Goal: Task Accomplishment & Management: Manage account settings

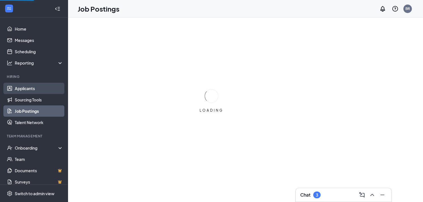
click at [23, 90] on link "Applicants" at bounding box center [39, 88] width 49 height 11
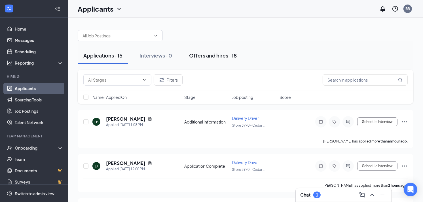
click at [207, 57] on div "Offers and hires · 18" at bounding box center [213, 55] width 48 height 7
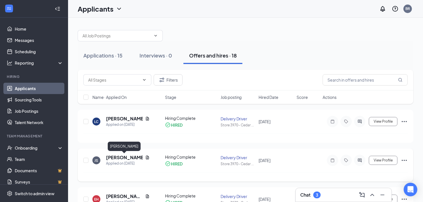
click at [122, 155] on h5 "[PERSON_NAME]" at bounding box center [124, 158] width 37 height 6
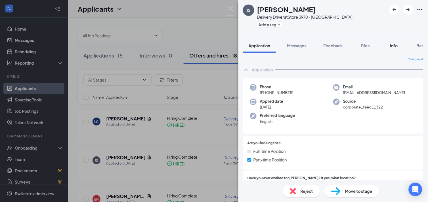
click at [397, 45] on span "Info" at bounding box center [394, 45] width 8 height 5
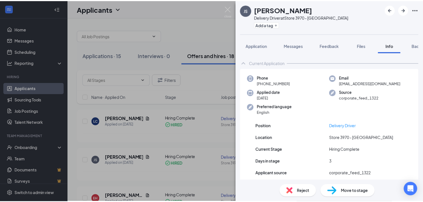
scroll to position [32, 0]
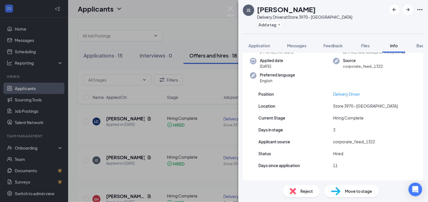
click at [28, 148] on div "JS [PERSON_NAME] Delivery Driver at Store 3970 - [GEOGRAPHIC_DATA] Add a tag Ap…" at bounding box center [214, 101] width 428 height 202
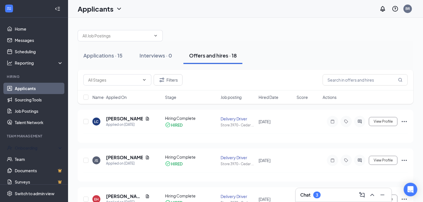
click at [28, 148] on div "Onboarding" at bounding box center [37, 148] width 44 height 6
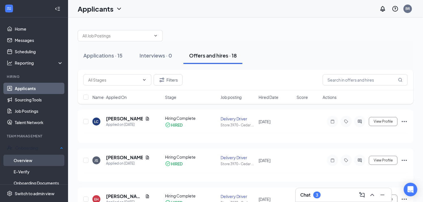
click at [26, 159] on link "Overview" at bounding box center [39, 160] width 50 height 11
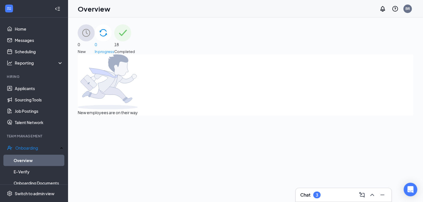
click at [135, 41] on span "18" at bounding box center [124, 44] width 21 height 6
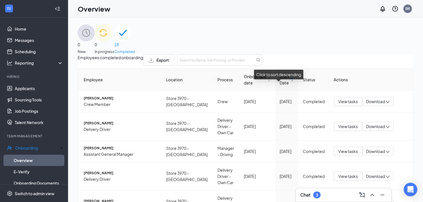
click at [284, 86] on div "Start Date" at bounding box center [287, 80] width 14 height 12
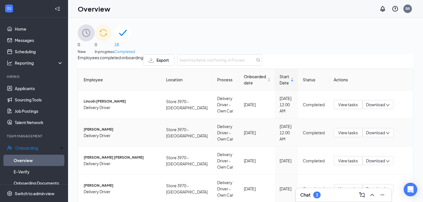
click at [96, 133] on span "[PERSON_NAME]" at bounding box center [121, 129] width 74 height 5
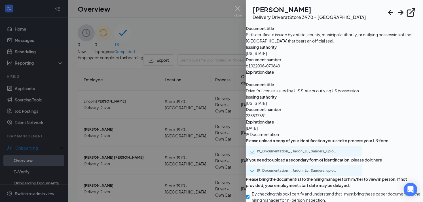
scroll to position [695, 0]
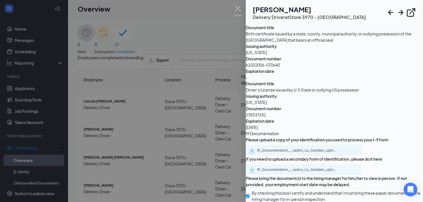
drag, startPoint x: 305, startPoint y: 98, endPoint x: 292, endPoint y: 133, distance: 36.5
click at [292, 49] on span "Issuing authority" at bounding box center [334, 46] width 177 height 6
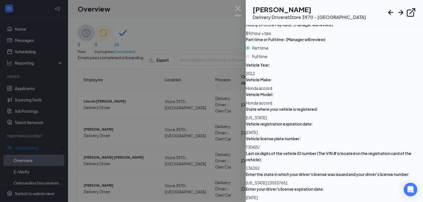
scroll to position [1228, 0]
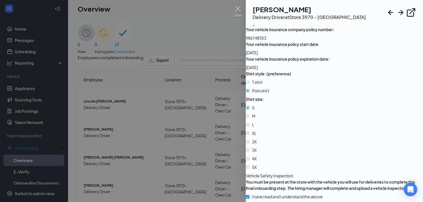
click at [196, 39] on div at bounding box center [211, 101] width 423 height 202
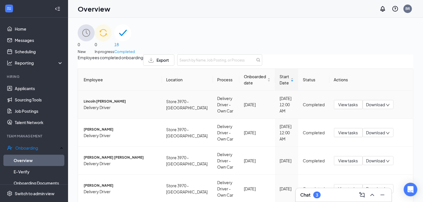
click at [107, 104] on span "Lincoln [PERSON_NAME]" at bounding box center [121, 101] width 74 height 5
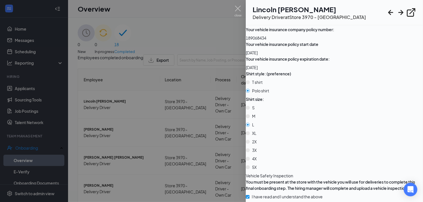
scroll to position [1691, 0]
click at [106, 137] on div at bounding box center [211, 101] width 423 height 202
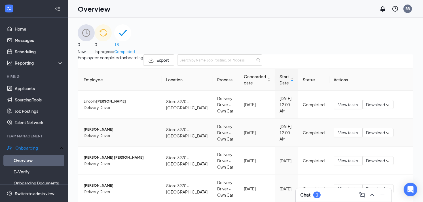
click at [106, 137] on td "[PERSON_NAME] Delivery Driver" at bounding box center [120, 133] width 84 height 28
click at [109, 139] on span "Delivery Driver" at bounding box center [121, 136] width 74 height 6
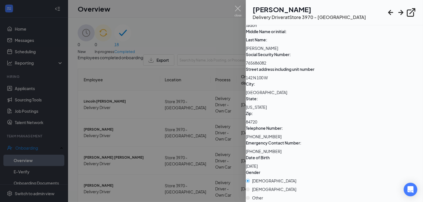
scroll to position [944, 0]
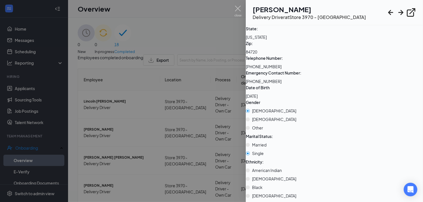
scroll to position [1014, 0]
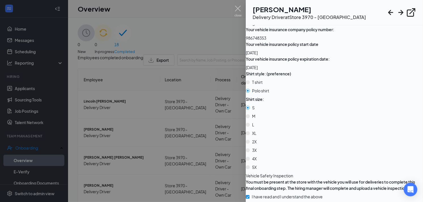
scroll to position [1772, 0]
click at [195, 67] on div at bounding box center [211, 101] width 423 height 202
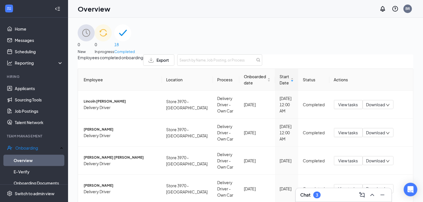
click at [195, 66] on div "Employees completed onboarding Export" at bounding box center [246, 59] width 336 height 11
click at [110, 104] on span "Lincoln [PERSON_NAME]" at bounding box center [121, 101] width 74 height 5
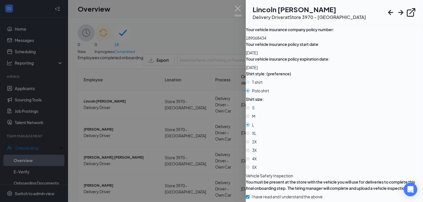
scroll to position [1894, 0]
click at [216, 27] on div at bounding box center [211, 101] width 423 height 202
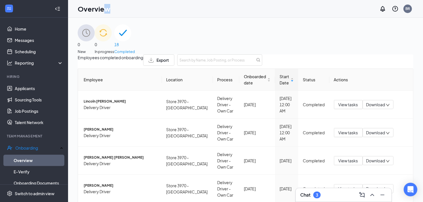
drag, startPoint x: 238, startPoint y: 6, endPoint x: 101, endPoint y: 17, distance: 137.3
click at [101, 17] on div "Overview BR" at bounding box center [245, 9] width 355 height 18
copy h1 "ew"
